Goal: Find specific page/section: Find specific page/section

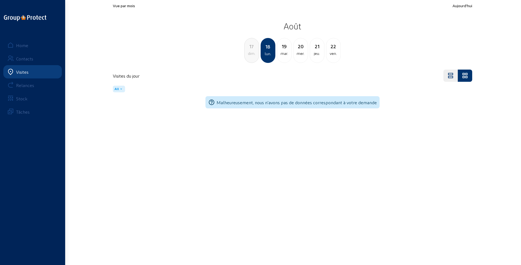
click at [19, 67] on link "Visites" at bounding box center [32, 71] width 58 height 13
click at [333, 49] on div "22" at bounding box center [333, 46] width 14 height 8
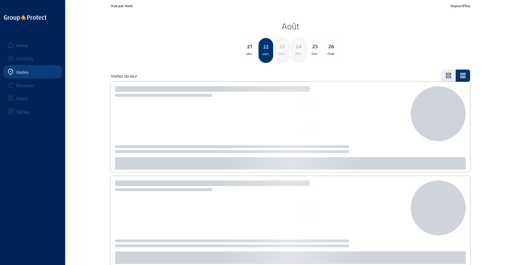
click at [313, 50] on div "lun." at bounding box center [315, 53] width 14 height 7
click at [318, 50] on div "28" at bounding box center [315, 46] width 14 height 8
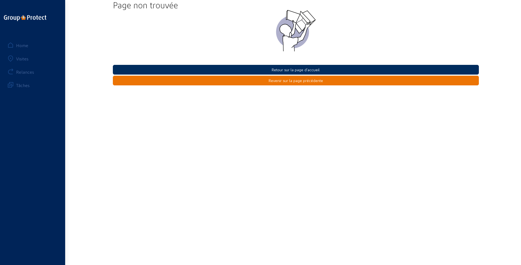
click at [291, 70] on button "Retour sur la page d'accueil" at bounding box center [296, 70] width 366 height 10
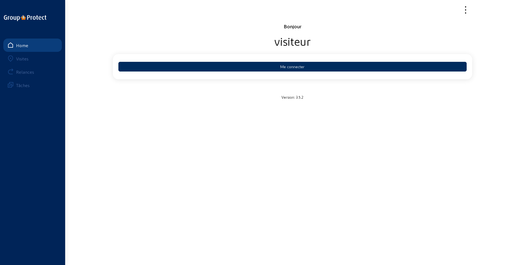
click at [292, 68] on button "Me connecter" at bounding box center [292, 67] width 348 height 10
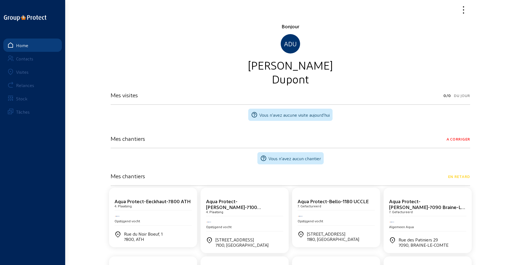
click at [21, 72] on div "Visites" at bounding box center [22, 71] width 12 height 5
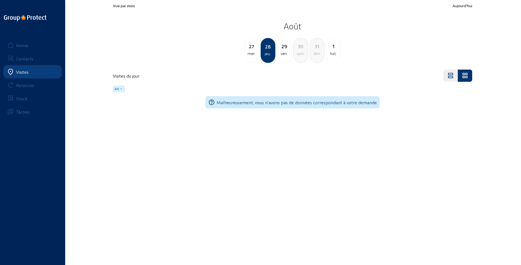
click at [280, 51] on div "ven." at bounding box center [284, 53] width 14 height 7
click at [319, 50] on div "lun." at bounding box center [317, 53] width 14 height 7
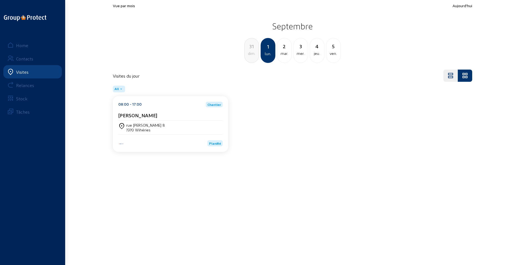
click at [285, 53] on div "mar." at bounding box center [284, 53] width 14 height 7
click at [283, 53] on div "mer." at bounding box center [284, 53] width 14 height 7
click at [284, 53] on div "jeu." at bounding box center [284, 53] width 14 height 7
click at [284, 53] on div "ven." at bounding box center [284, 53] width 14 height 7
click at [315, 50] on div "lun." at bounding box center [317, 53] width 14 height 7
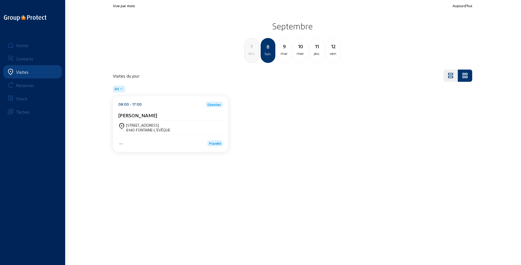
click at [284, 51] on div "mar." at bounding box center [284, 53] width 14 height 7
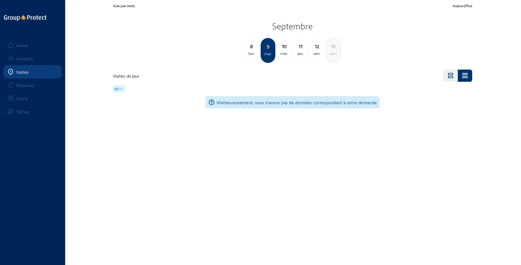
click at [284, 51] on div "mer." at bounding box center [284, 53] width 14 height 7
click at [284, 51] on div "jeu." at bounding box center [284, 53] width 14 height 7
click at [284, 51] on div "ven." at bounding box center [284, 53] width 14 height 7
